Goal: Task Accomplishment & Management: Complete application form

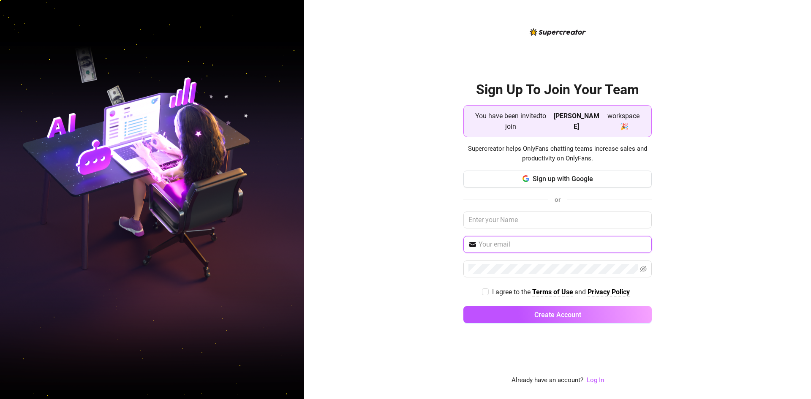
drag, startPoint x: 0, startPoint y: 0, endPoint x: 514, endPoint y: 234, distance: 564.8
click at [514, 239] on input "text" at bounding box center [563, 244] width 168 height 10
click at [524, 220] on input "text" at bounding box center [557, 220] width 188 height 17
type input "Cyra"
click at [511, 239] on input "text" at bounding box center [563, 244] width 168 height 10
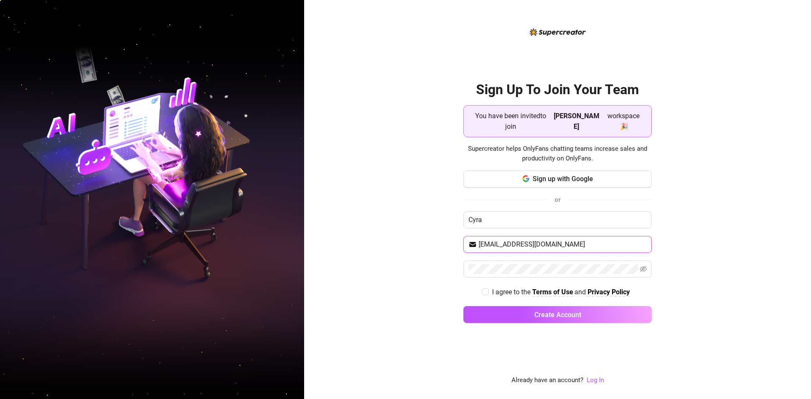
type input "[EMAIL_ADDRESS][DOMAIN_NAME]"
click at [641, 266] on icon "eye-invisible" at bounding box center [643, 269] width 7 height 7
click at [489, 287] on span "I agree to the Terms of Use and Privacy Policy" at bounding box center [561, 292] width 144 height 11
click at [488, 288] on input "I agree to the Terms of Use and Privacy Policy" at bounding box center [485, 291] width 6 height 6
checkbox input "true"
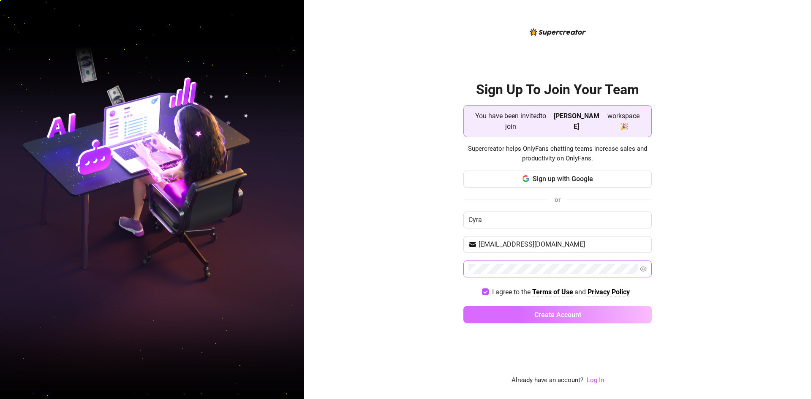
click at [516, 307] on button "Create Account" at bounding box center [557, 314] width 188 height 17
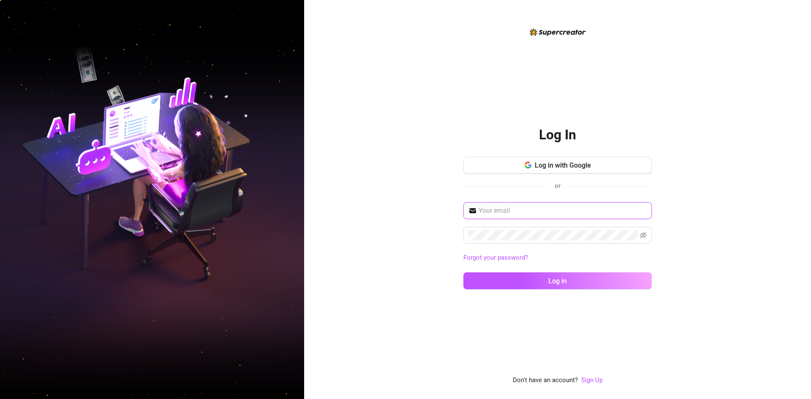
click at [575, 213] on input "text" at bounding box center [563, 211] width 168 height 10
type input "[EMAIL_ADDRESS][DOMAIN_NAME]"
click at [463, 272] on button "Log in" at bounding box center [557, 280] width 188 height 17
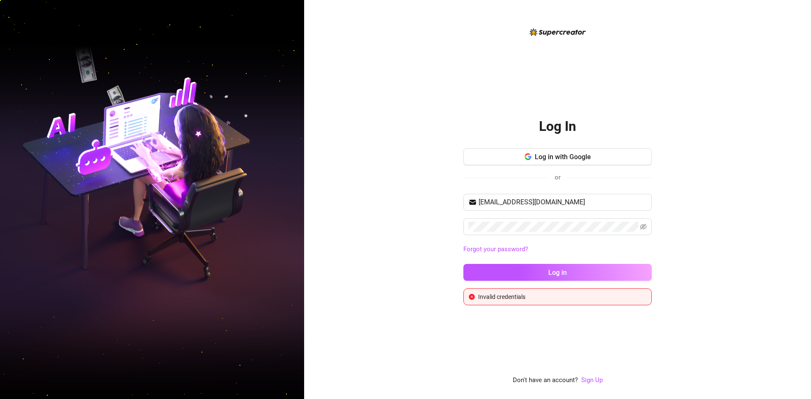
click at [685, 174] on div "Log In Log in with Google or [EMAIL_ADDRESS][DOMAIN_NAME] Forgot your password?…" at bounding box center [557, 199] width 507 height 399
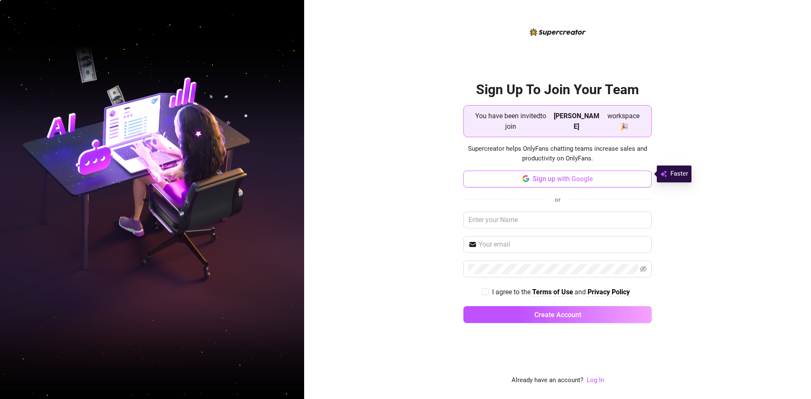
click at [582, 176] on span "Sign up with Google" at bounding box center [563, 179] width 60 height 8
